Goal: Task Accomplishment & Management: Complete application form

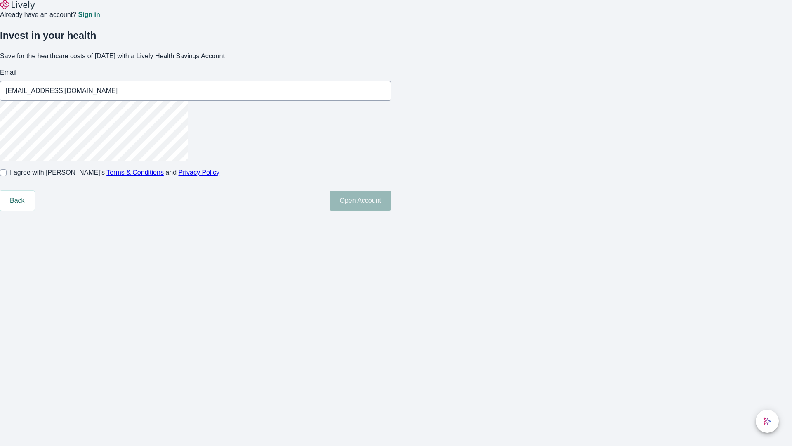
click at [7, 176] on input "I agree with Lively’s Terms & Conditions and Privacy Policy" at bounding box center [3, 172] width 7 height 7
checkbox input "true"
click at [391, 210] on button "Open Account" at bounding box center [360, 201] width 61 height 20
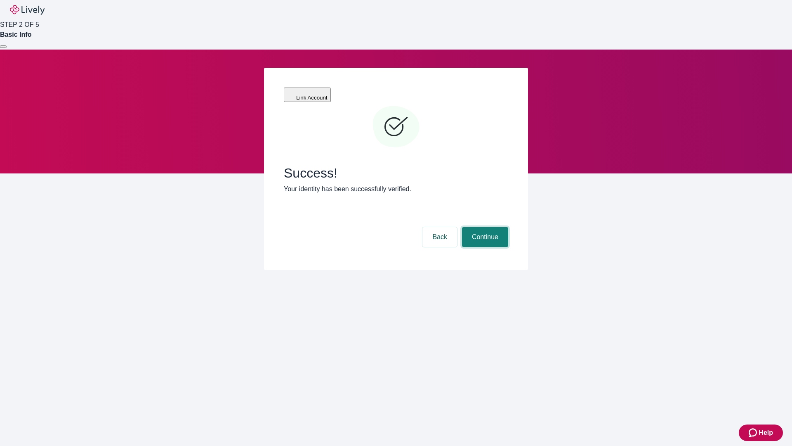
click at [484, 227] on button "Continue" at bounding box center [485, 237] width 46 height 20
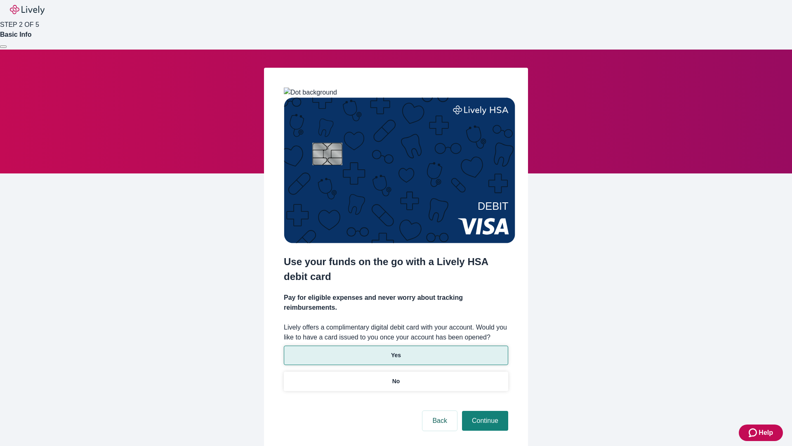
click at [396, 351] on p "Yes" at bounding box center [396, 355] width 10 height 9
click at [484, 411] on button "Continue" at bounding box center [485, 421] width 46 height 20
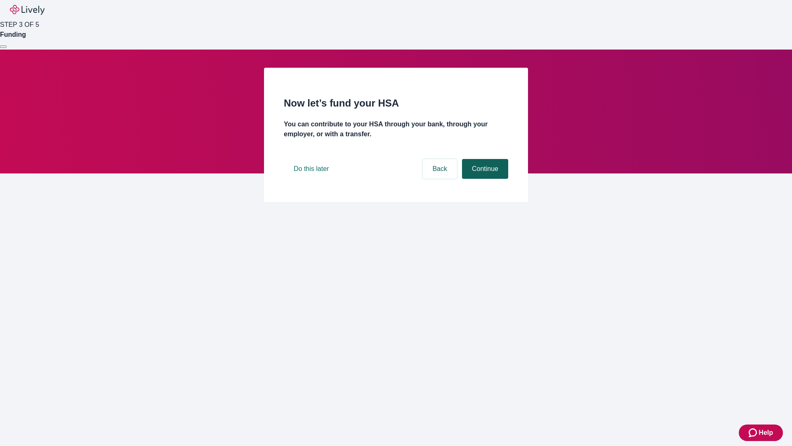
click at [484, 179] on button "Continue" at bounding box center [485, 169] width 46 height 20
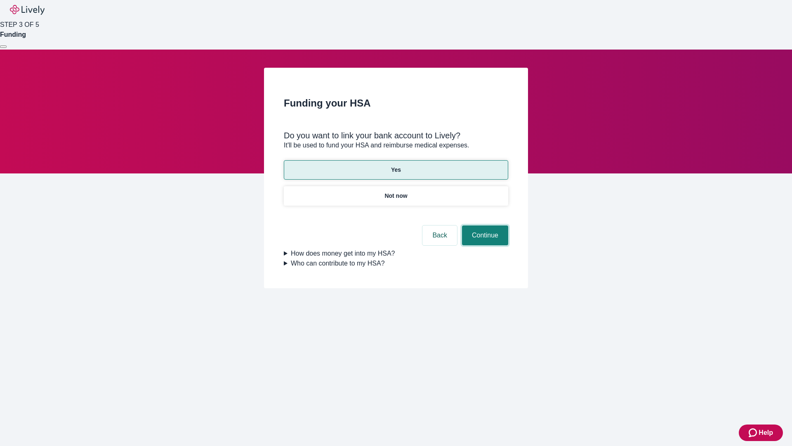
click at [484, 225] on button "Continue" at bounding box center [485, 235] width 46 height 20
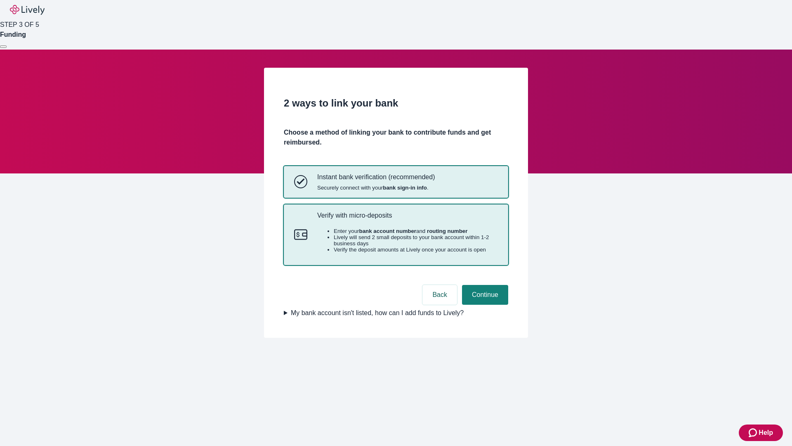
click at [407, 219] on p "Verify with micro-deposits" at bounding box center [407, 215] width 181 height 8
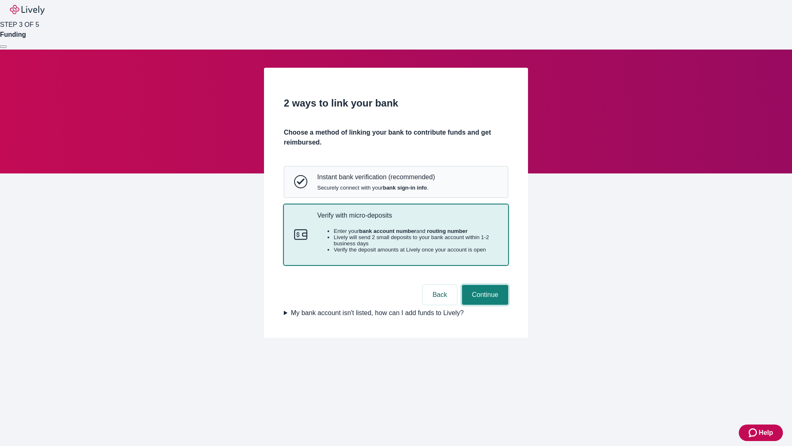
click at [484, 305] on button "Continue" at bounding box center [485, 295] width 46 height 20
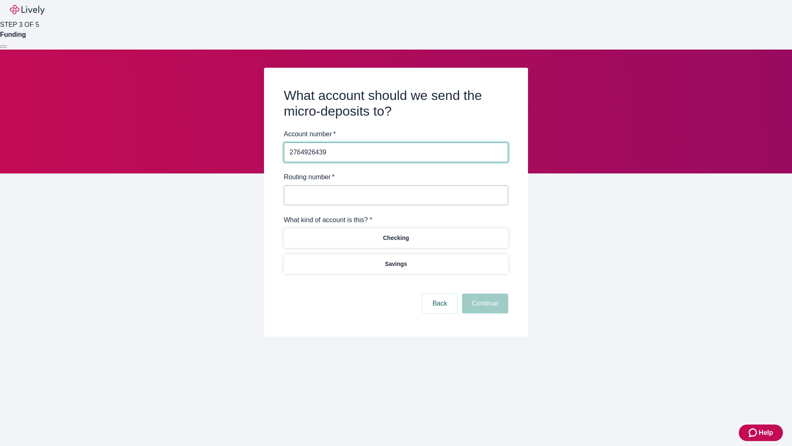
type input "2764926439"
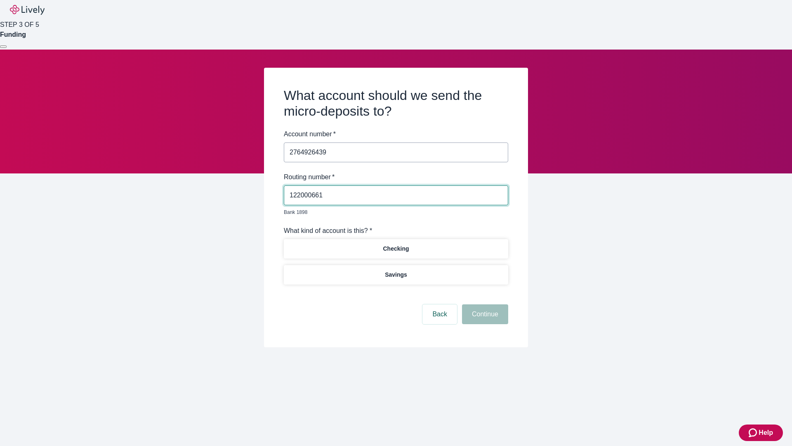
type input "122000661"
click at [396, 244] on p "Checking" at bounding box center [396, 248] width 26 height 9
click at [484, 305] on button "Continue" at bounding box center [485, 314] width 46 height 20
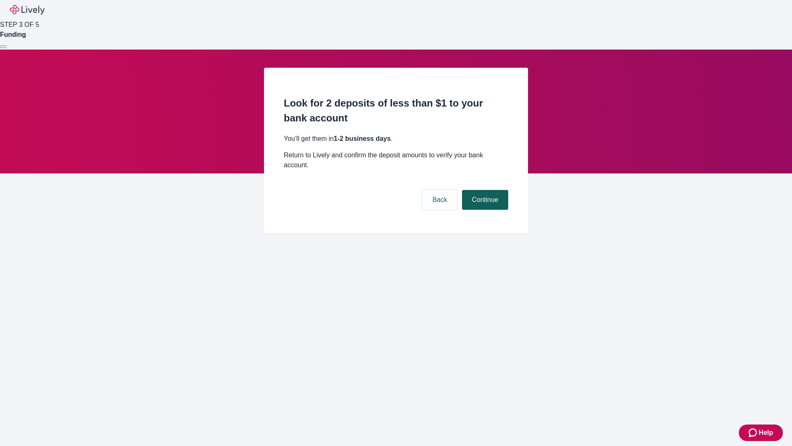
click at [484, 190] on button "Continue" at bounding box center [485, 200] width 46 height 20
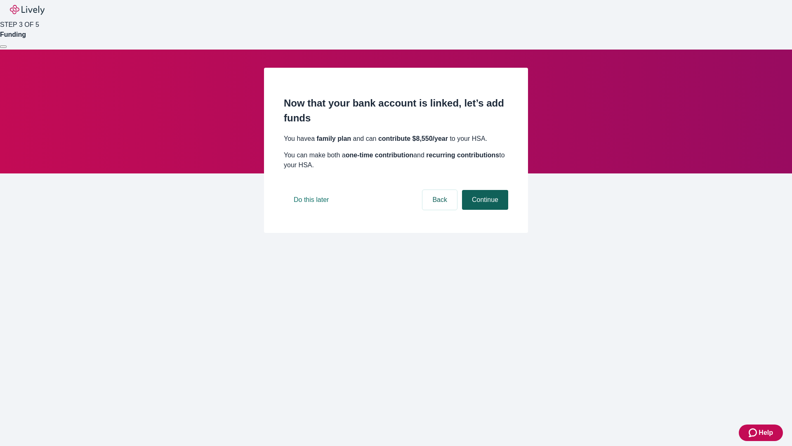
click at [484, 210] on button "Continue" at bounding box center [485, 200] width 46 height 20
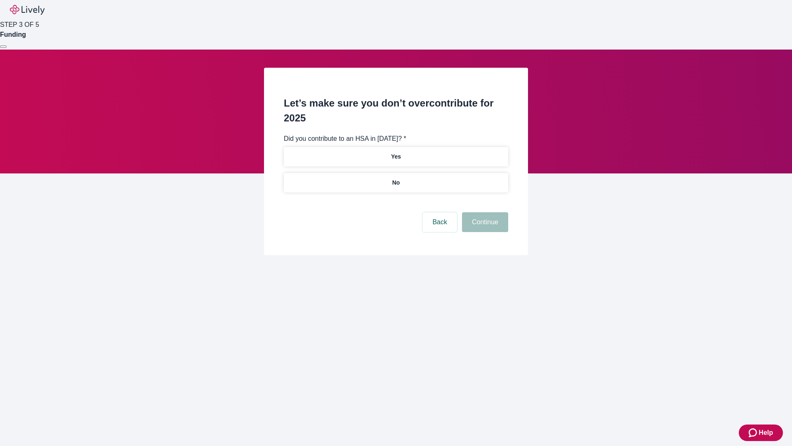
click at [396, 178] on p "No" at bounding box center [396, 182] width 8 height 9
click at [484, 212] on button "Continue" at bounding box center [485, 222] width 46 height 20
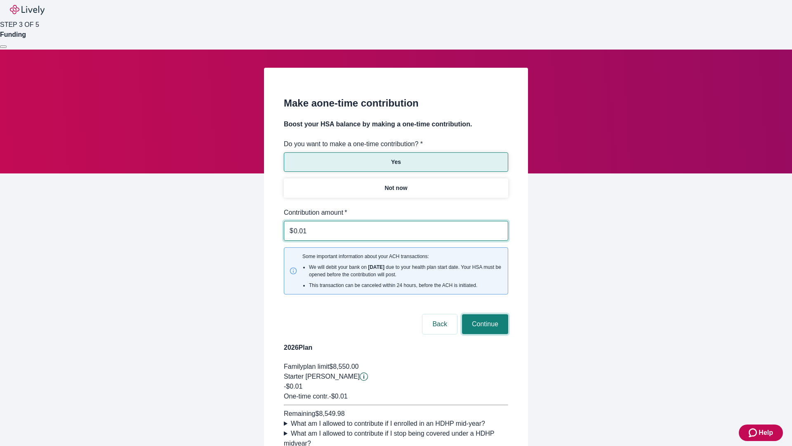
click at [484, 314] on button "Continue" at bounding box center [485, 324] width 46 height 20
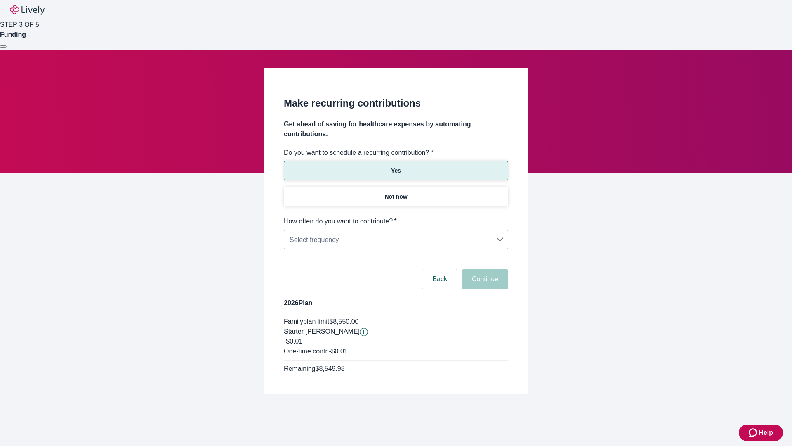
click at [396, 216] on body "Help STEP 3 OF 5 Funding Make recurring contributions Get ahead of saving for h…" at bounding box center [396, 216] width 792 height 433
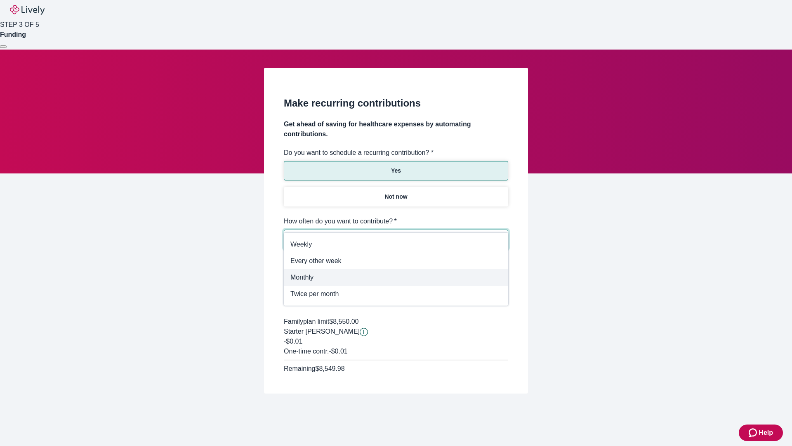
click at [396, 277] on span "Monthly" at bounding box center [396, 277] width 211 height 10
type input "Monthly"
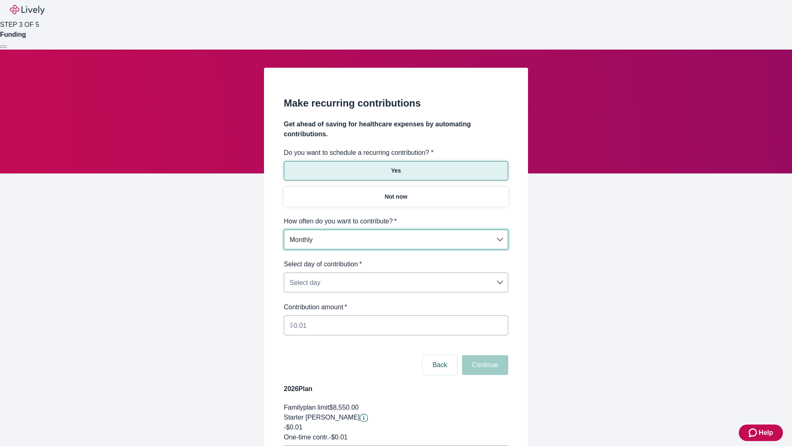
click at [396, 259] on body "Help STEP 3 OF 5 Funding Make recurring contributions Get ahead of saving for h…" at bounding box center [396, 259] width 792 height 519
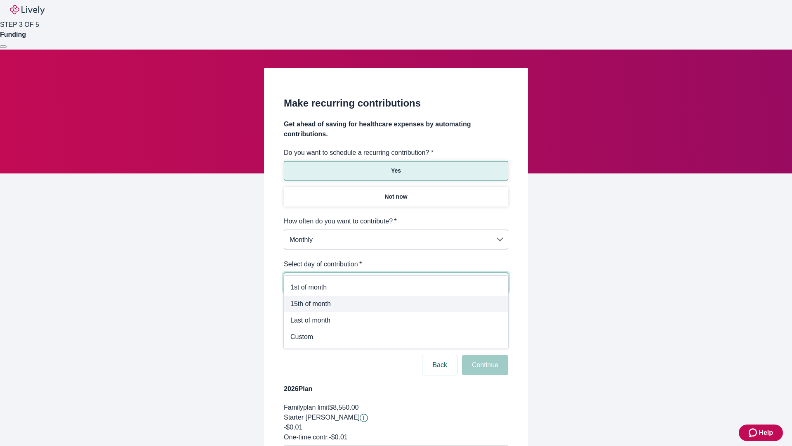
click at [396, 304] on span "15th of month" at bounding box center [396, 304] width 211 height 10
type input "Monthly15th"
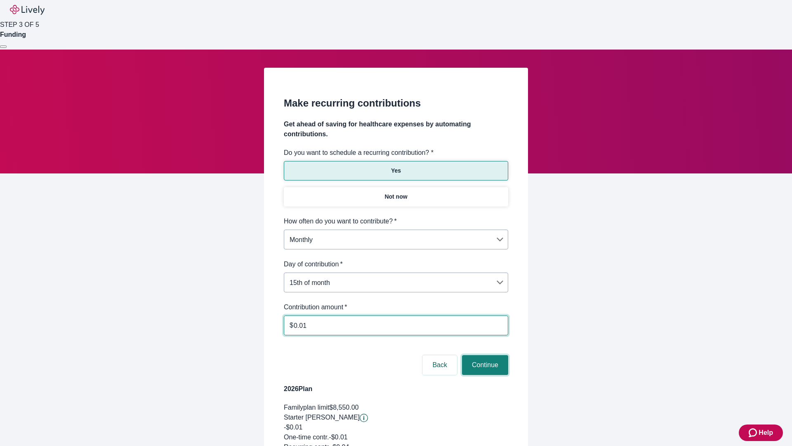
click at [484, 355] on button "Continue" at bounding box center [485, 365] width 46 height 20
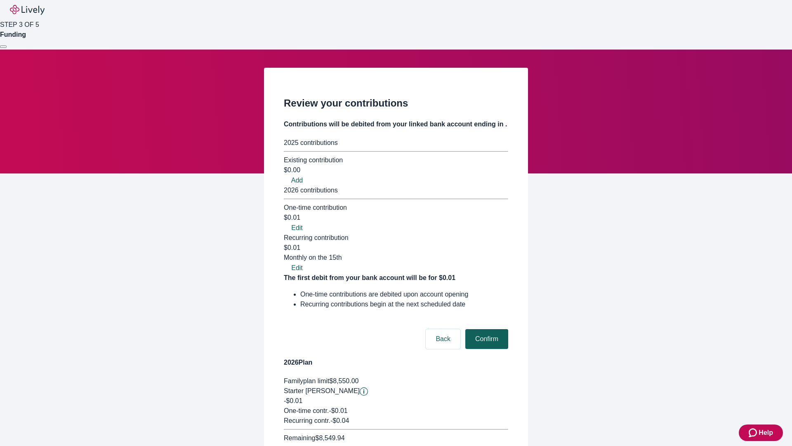
click at [486, 329] on button "Confirm" at bounding box center [487, 339] width 43 height 20
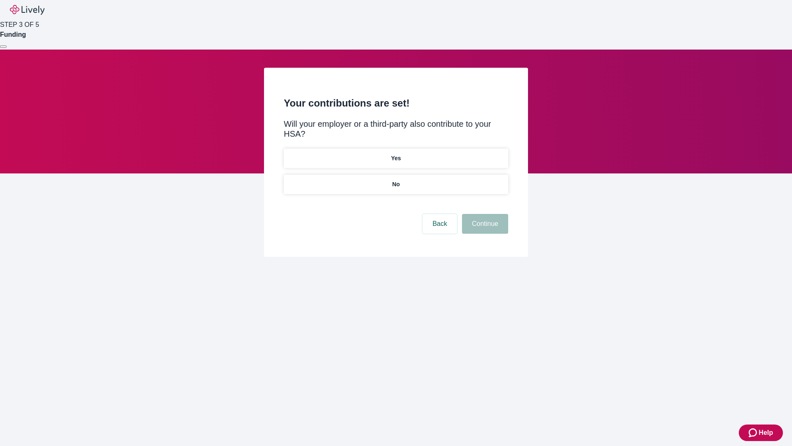
click at [396, 154] on p "Yes" at bounding box center [396, 158] width 10 height 9
click at [484, 214] on button "Continue" at bounding box center [485, 224] width 46 height 20
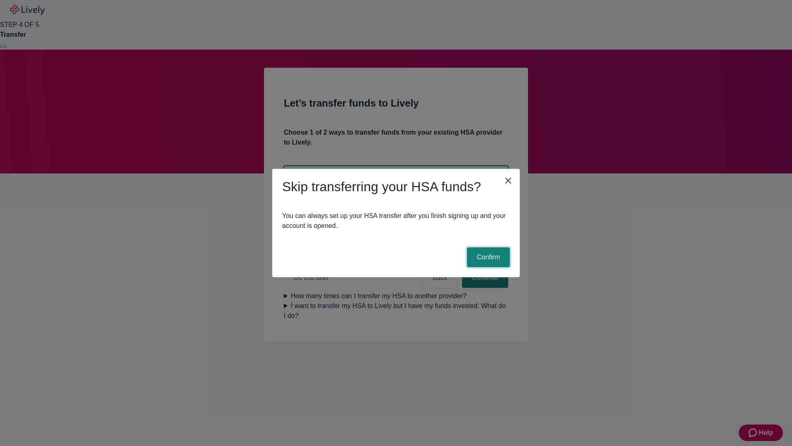
click at [487, 257] on button "Confirm" at bounding box center [488, 257] width 43 height 20
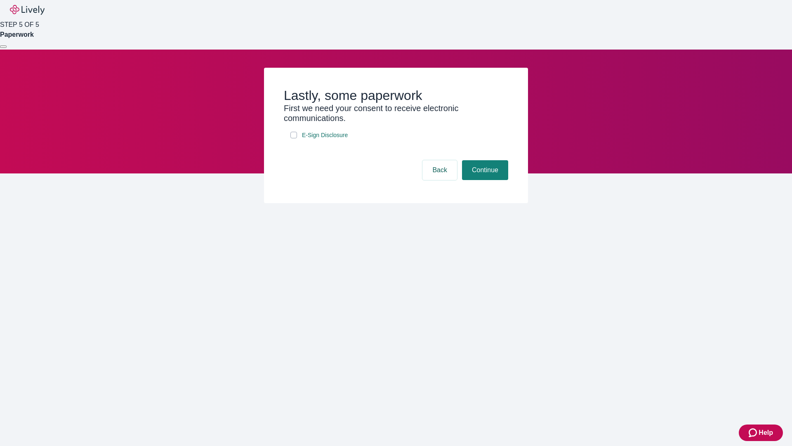
click at [294, 138] on input "E-Sign Disclosure" at bounding box center [294, 135] width 7 height 7
checkbox input "true"
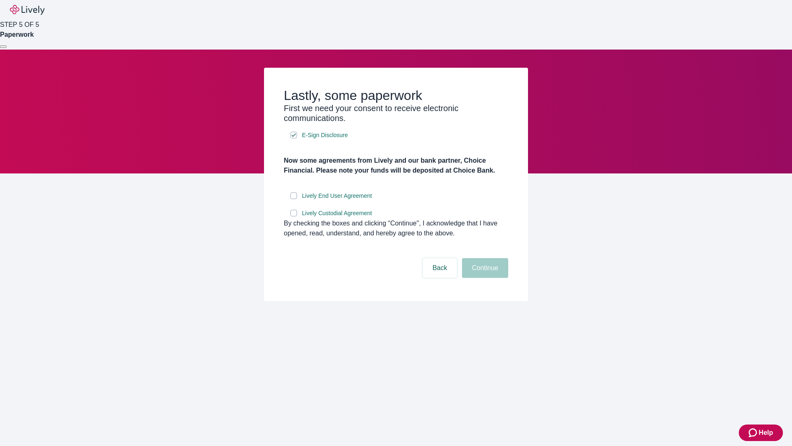
click at [294, 199] on input "Lively End User Agreement" at bounding box center [294, 195] width 7 height 7
checkbox input "true"
click at [294, 216] on input "Lively Custodial Agreement" at bounding box center [294, 213] width 7 height 7
checkbox input "true"
click at [484, 278] on button "Continue" at bounding box center [485, 268] width 46 height 20
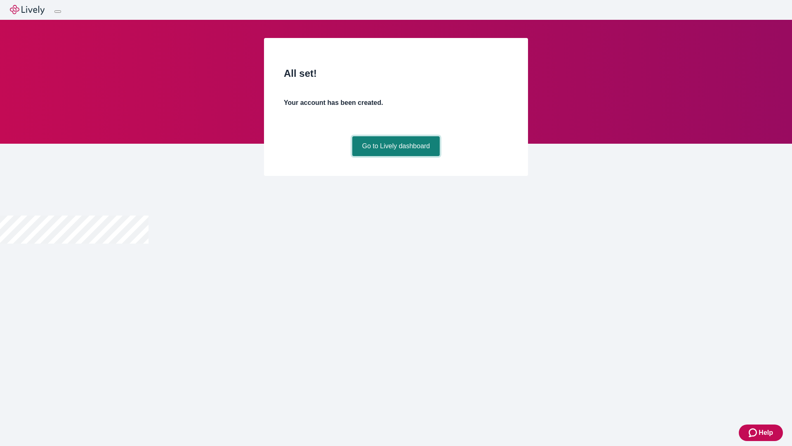
click at [396, 156] on link "Go to Lively dashboard" at bounding box center [396, 146] width 88 height 20
